Goal: Contribute content: Add original content to the website for others to see

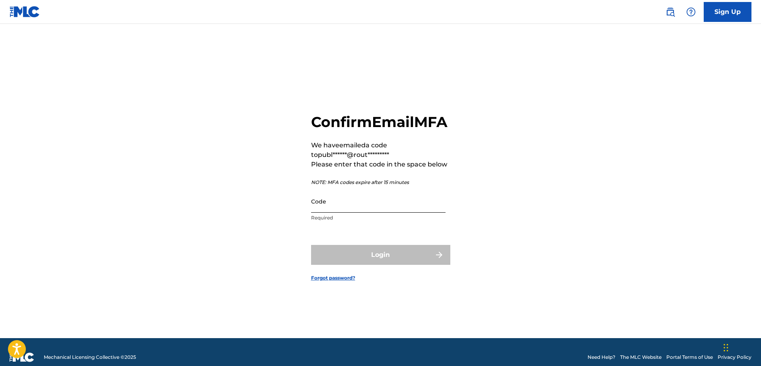
click at [338, 213] on input "Code" at bounding box center [378, 201] width 135 height 23
paste input "957072"
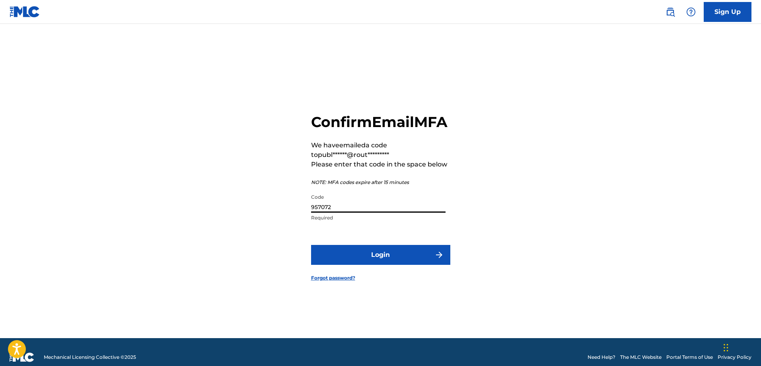
type input "957072"
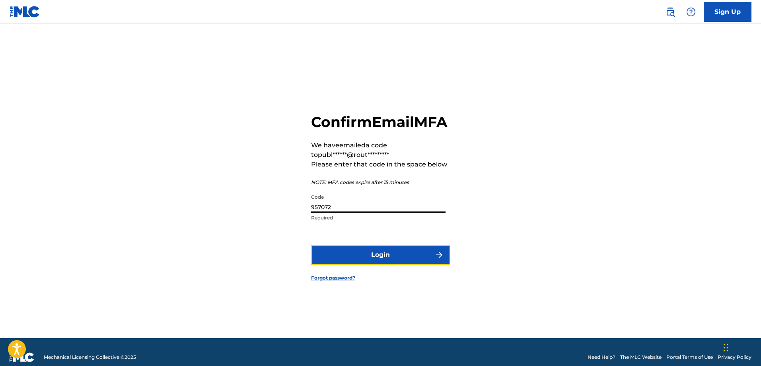
click at [365, 274] on form "Confirm Email MFA We have emailed a code to publ******@rout********* Please ent…" at bounding box center [380, 191] width 139 height 294
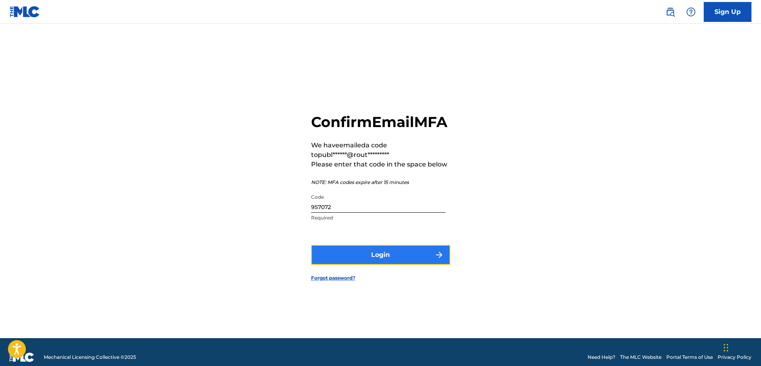
click at [371, 259] on button "Login" at bounding box center [380, 255] width 139 height 20
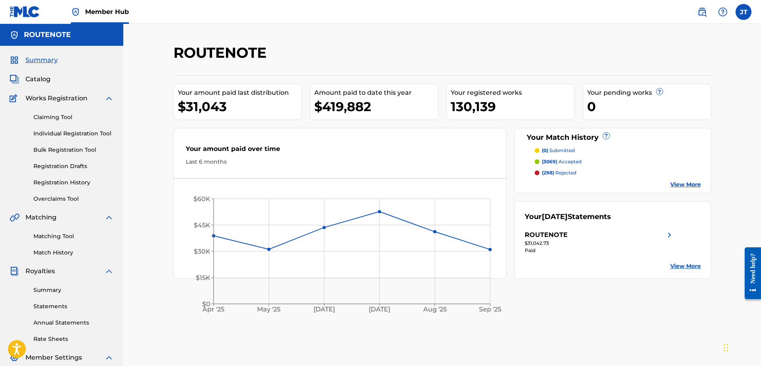
click at [46, 154] on div "Claiming Tool Individual Registration Tool Bulk Registration Tool Registration …" at bounding box center [62, 153] width 104 height 100
click at [47, 152] on link "Bulk Registration Tool" at bounding box center [73, 150] width 80 height 8
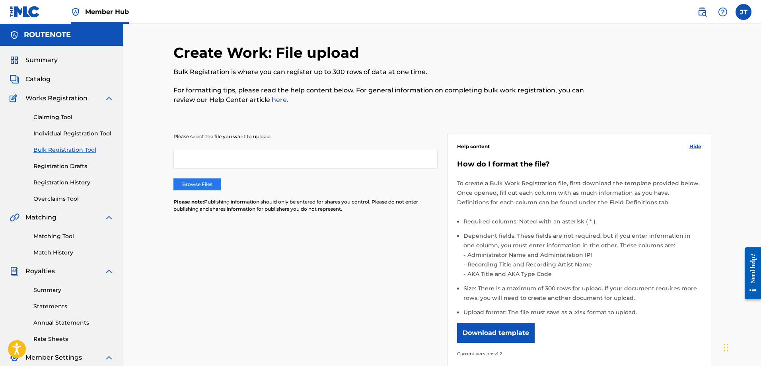
click at [189, 189] on label "Browse Files" at bounding box center [198, 184] width 48 height 12
click at [0, 0] on input "Browse Files" at bounding box center [0, 0] width 0 height 0
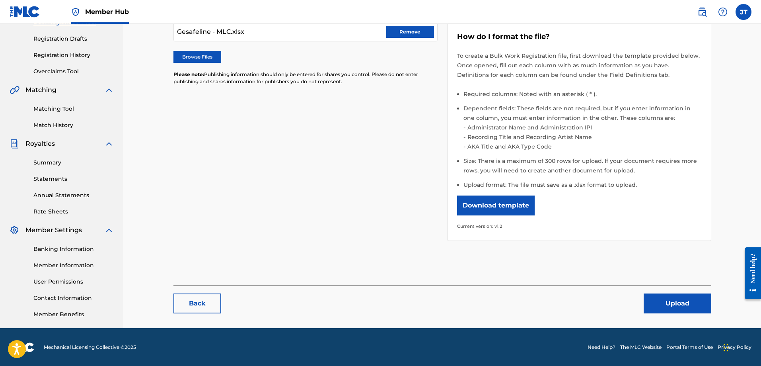
scroll to position [128, 0]
click at [668, 295] on button "Upload" at bounding box center [678, 303] width 68 height 20
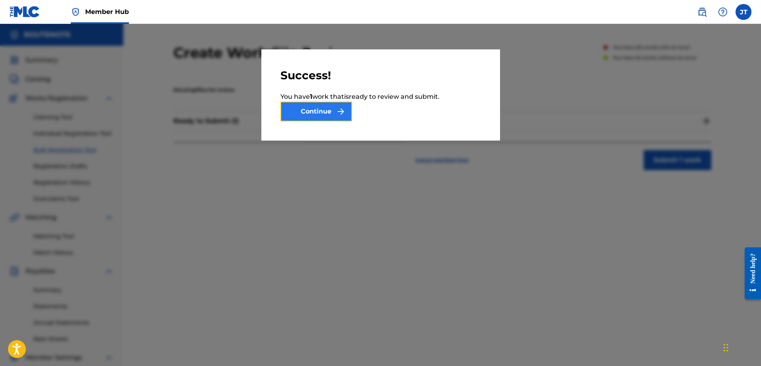
click at [325, 109] on button "Continue" at bounding box center [317, 111] width 72 height 20
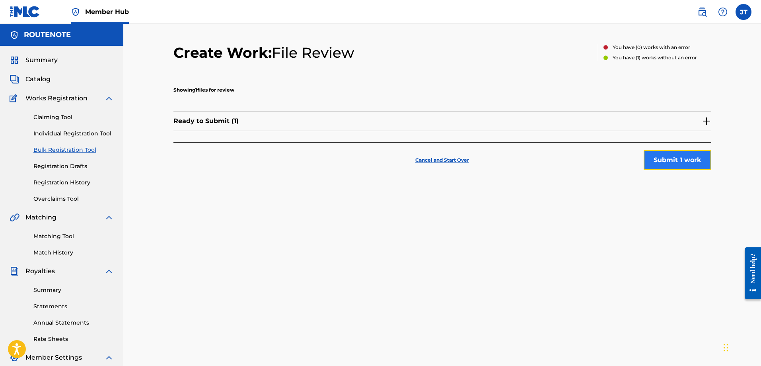
click at [672, 156] on button "Submit 1 work" at bounding box center [678, 160] width 68 height 20
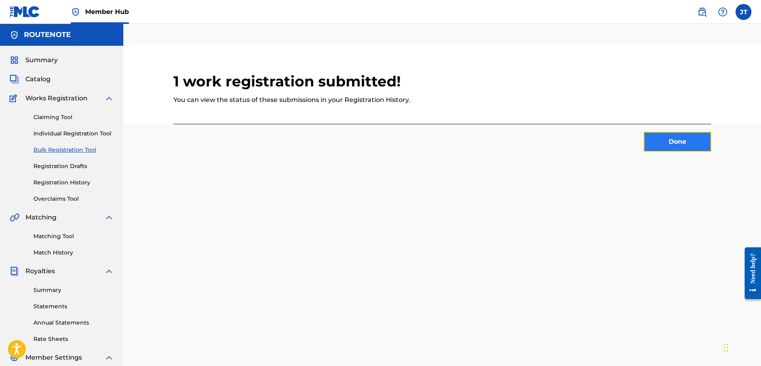
click at [686, 151] on button "Done" at bounding box center [678, 142] width 68 height 20
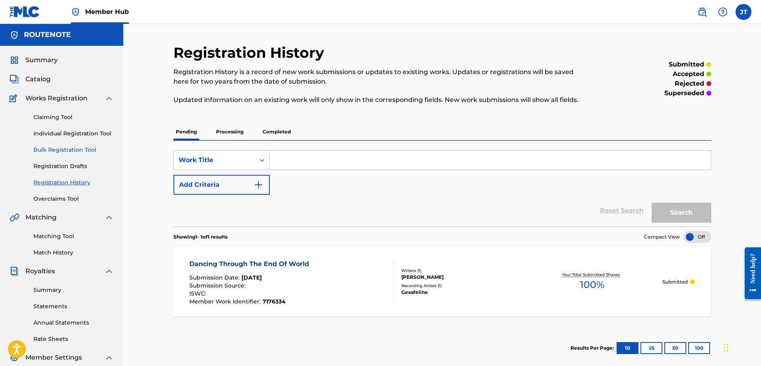
click at [58, 150] on link "Bulk Registration Tool" at bounding box center [73, 150] width 80 height 8
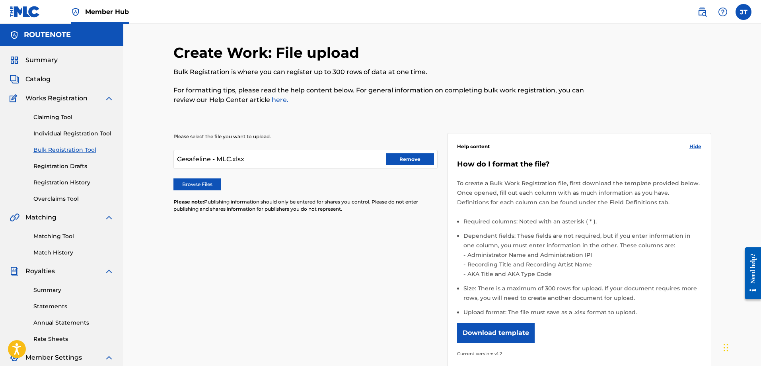
click at [268, 288] on div "Please select the file you want to upload. Gesafeline - MLC.xlsx Remove Browse …" at bounding box center [443, 246] width 538 height 264
